Goal: Task Accomplishment & Management: Use online tool/utility

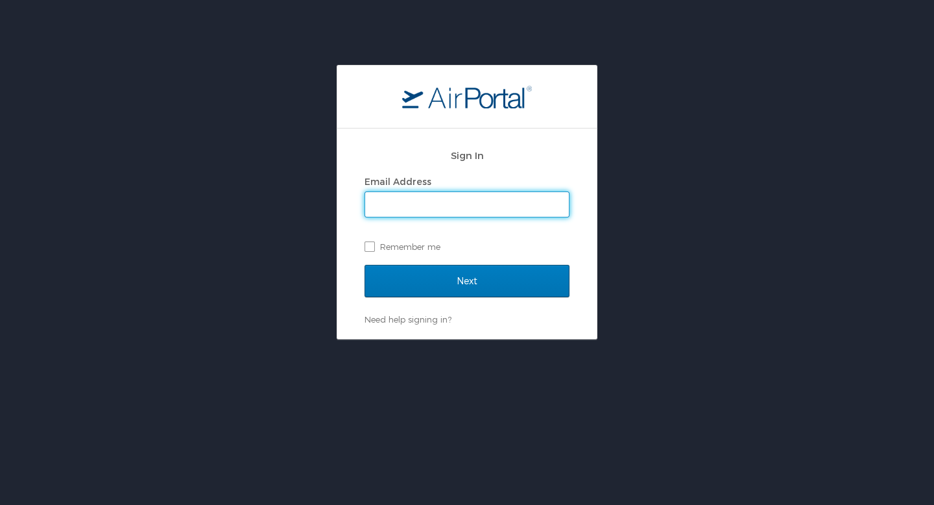
type input "[PERSON_NAME][EMAIL_ADDRESS][PERSON_NAME][DOMAIN_NAME]"
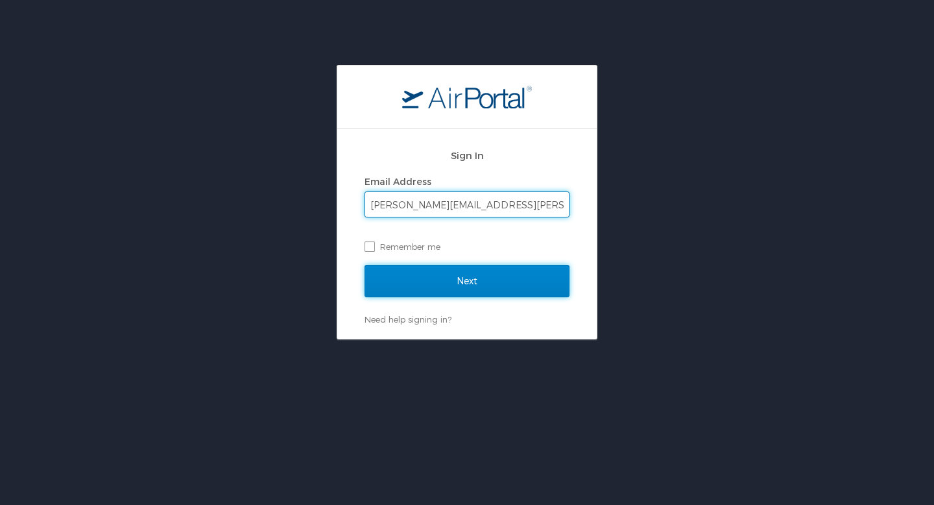
click at [463, 284] on input "Next" at bounding box center [467, 281] width 205 height 32
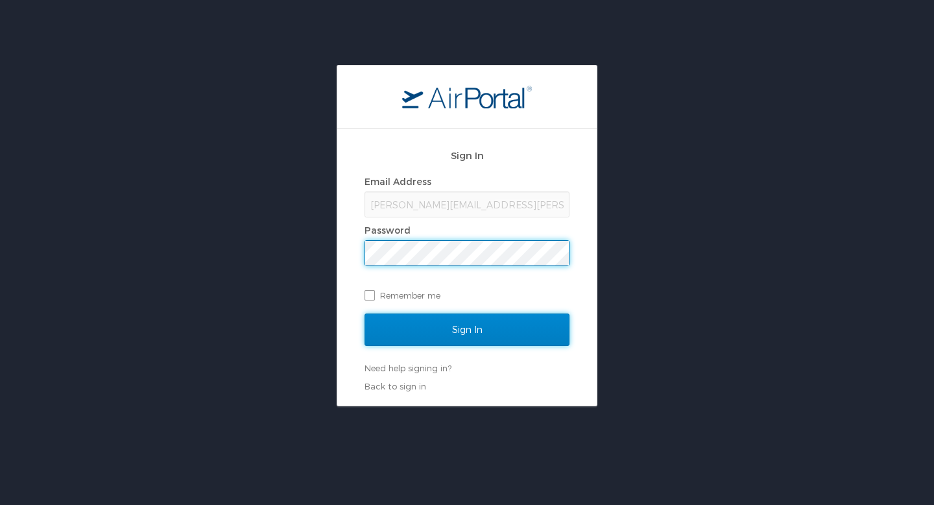
click at [460, 324] on input "Sign In" at bounding box center [467, 329] width 205 height 32
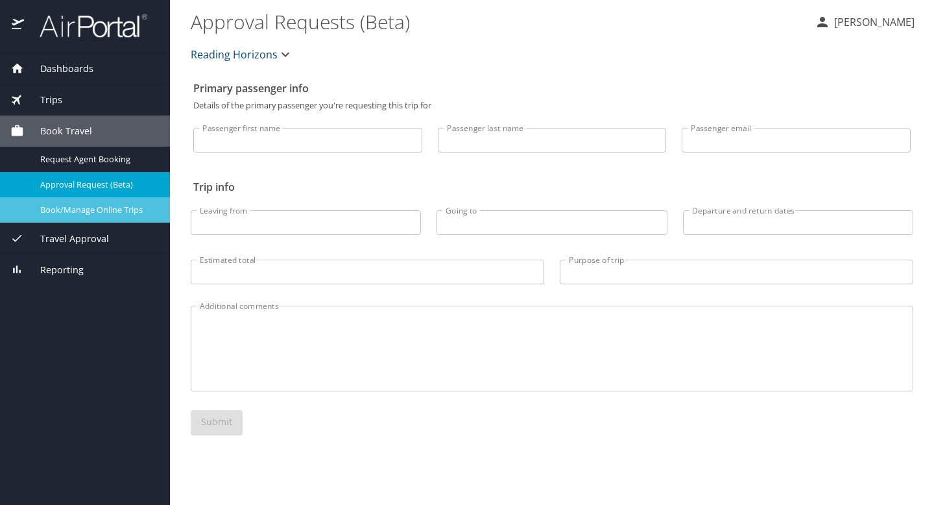
click at [66, 208] on span "Book/Manage Online Trips" at bounding box center [97, 210] width 114 height 12
